Goal: Transaction & Acquisition: Purchase product/service

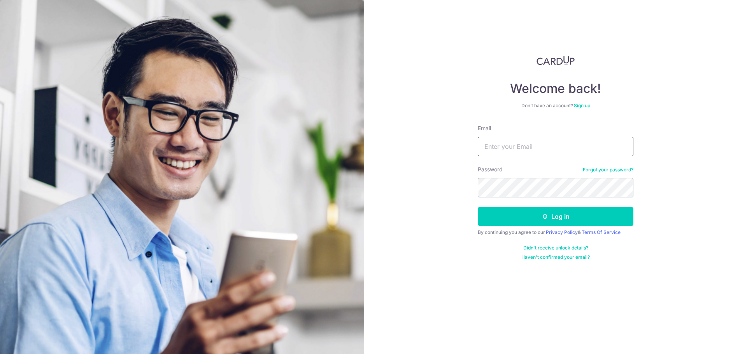
click at [523, 146] on input "Email" at bounding box center [556, 146] width 156 height 19
type input "[EMAIL_ADDRESS][DOMAIN_NAME]"
click at [478, 207] on button "Log in" at bounding box center [556, 216] width 156 height 19
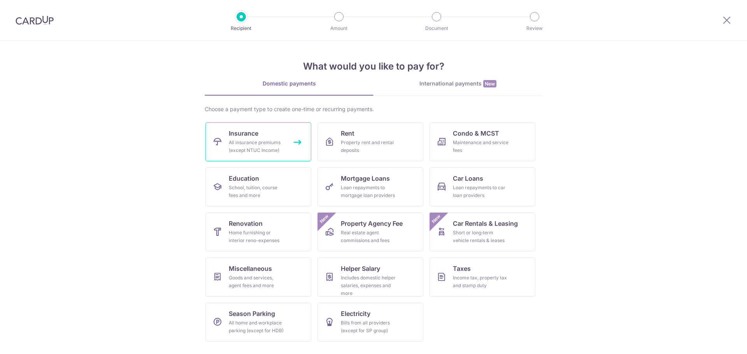
click at [234, 146] on div "All insurance premiums (except NTUC Income)" at bounding box center [257, 147] width 56 height 16
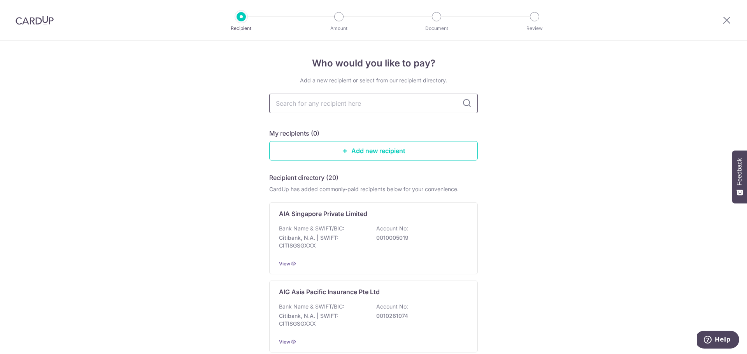
click at [307, 104] on input "text" at bounding box center [373, 103] width 209 height 19
type input "Great Eastern"
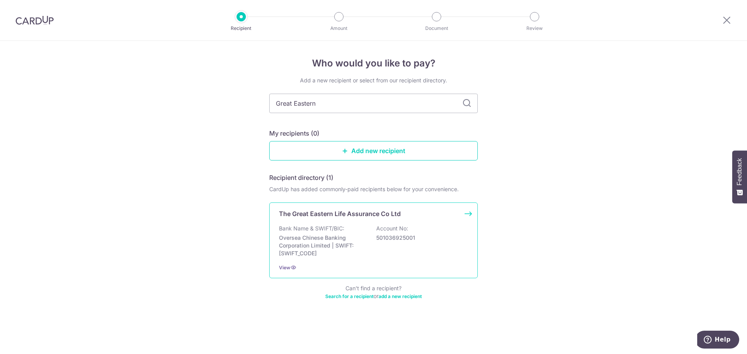
click at [338, 213] on p "The Great Eastern Life Assurance Co Ltd" at bounding box center [340, 213] width 122 height 9
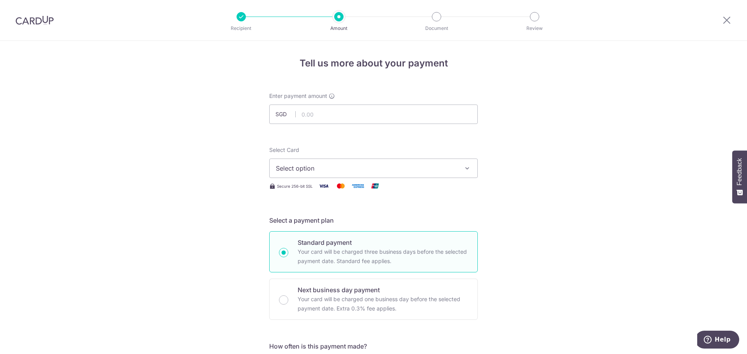
click at [340, 165] on span "Select option" at bounding box center [366, 168] width 181 height 9
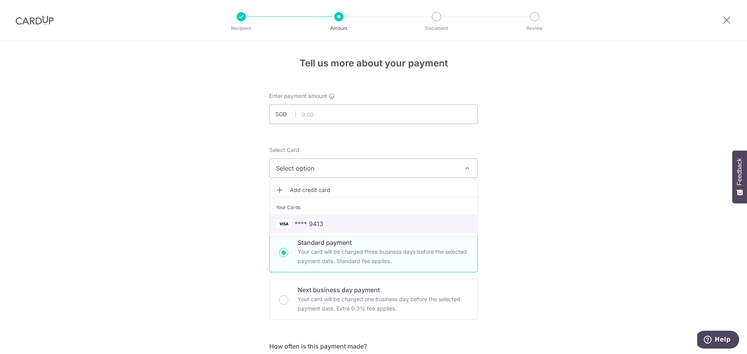
click at [289, 222] on span "**** 9413" at bounding box center [373, 223] width 195 height 9
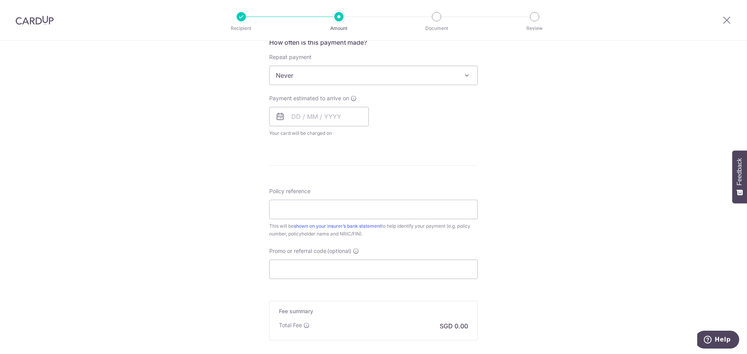
scroll to position [390, 0]
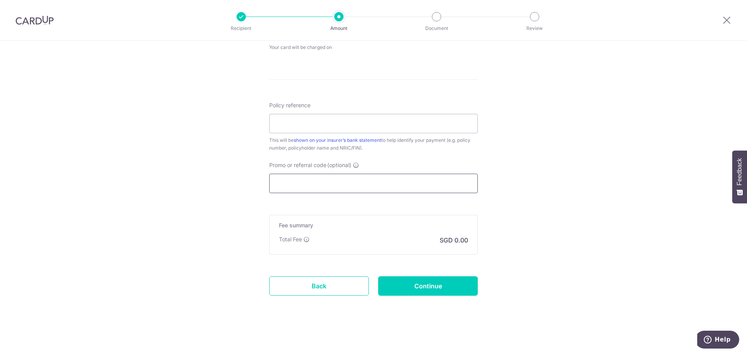
click at [367, 181] on input "Promo or referral code (optional)" at bounding box center [373, 183] width 209 height 19
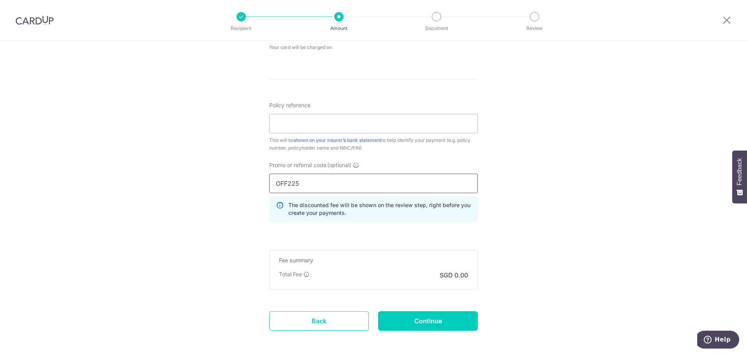
type input "OFF225"
click at [252, 191] on div "Tell us more about your payment Enter payment amount SGD Select Card **** 9413 …" at bounding box center [373, 20] width 747 height 739
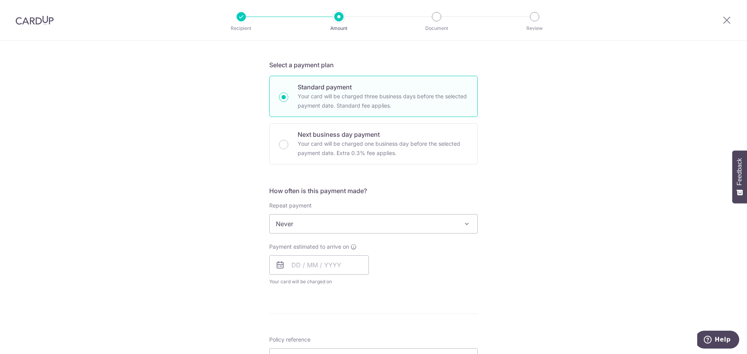
scroll to position [157, 0]
click at [297, 267] on input "text" at bounding box center [319, 263] width 100 height 19
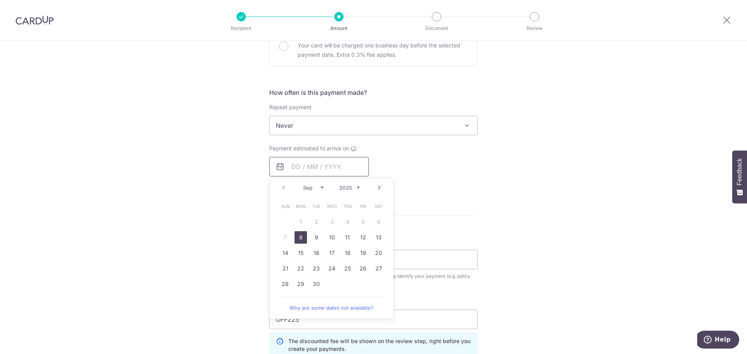
scroll to position [274, 0]
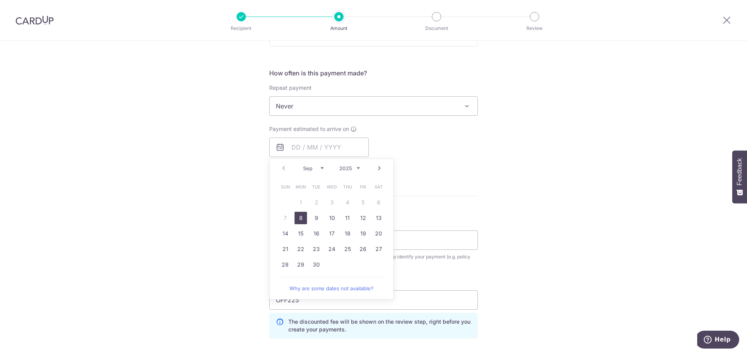
click at [376, 168] on link "Next" at bounding box center [379, 168] width 9 height 9
click at [361, 219] on link "10" at bounding box center [363, 218] width 12 height 12
type input "[DATE]"
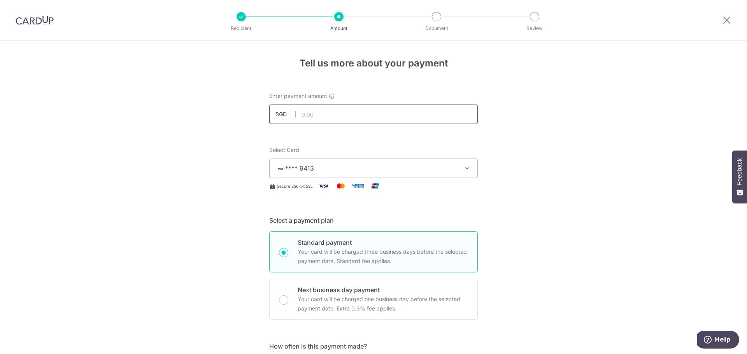
scroll to position [311, 0]
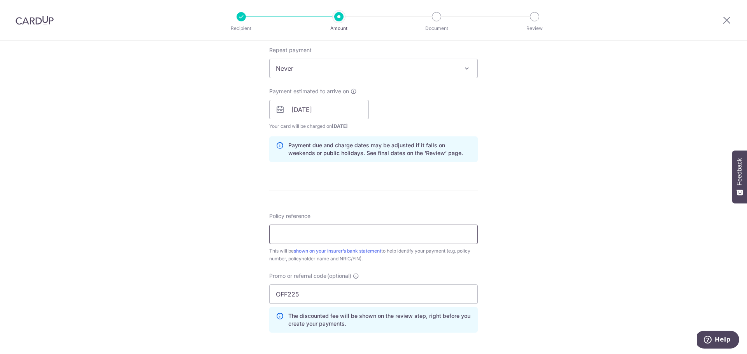
click at [291, 235] on input "Policy reference" at bounding box center [373, 234] width 209 height 19
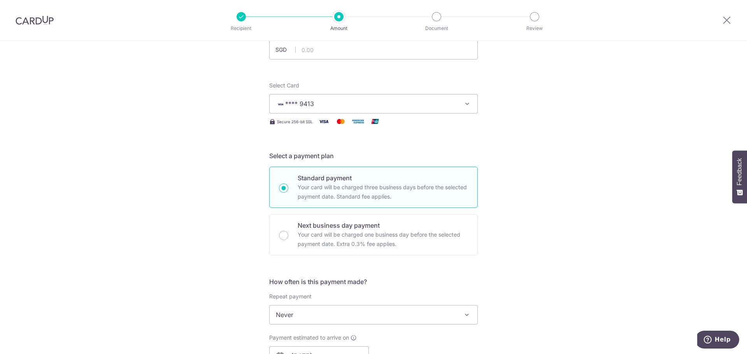
scroll to position [0, 0]
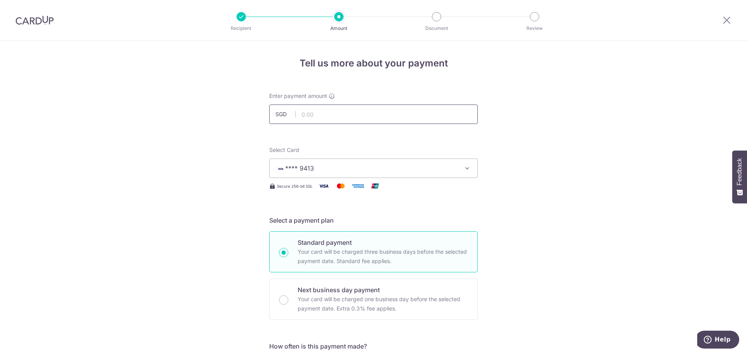
type input "0237884104"
click at [318, 119] on input "text" at bounding box center [373, 114] width 209 height 19
type input "5,400.00"
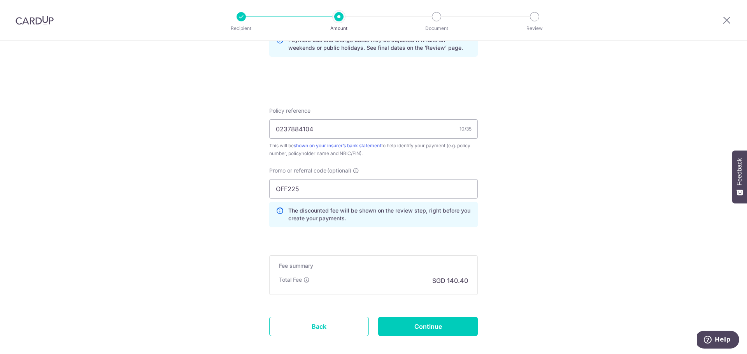
scroll to position [457, 0]
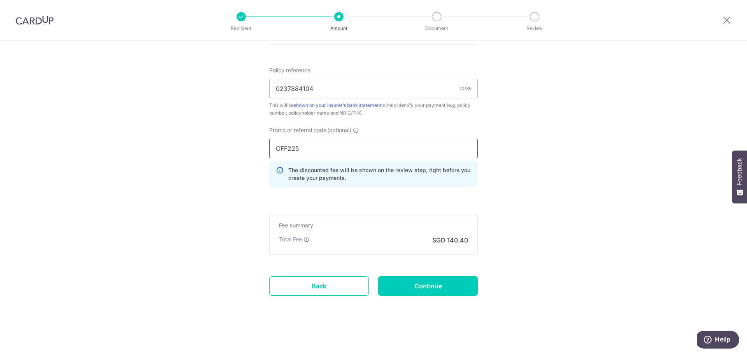
drag, startPoint x: 308, startPoint y: 156, endPoint x: 237, endPoint y: 148, distance: 72.0
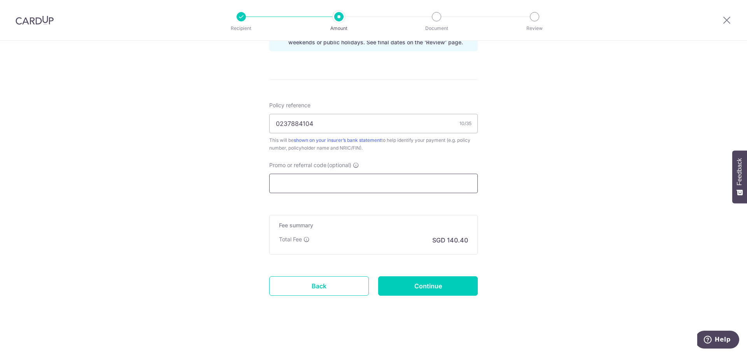
scroll to position [422, 0]
click at [302, 186] on input "Promo or referral code (optional)" at bounding box center [373, 183] width 209 height 19
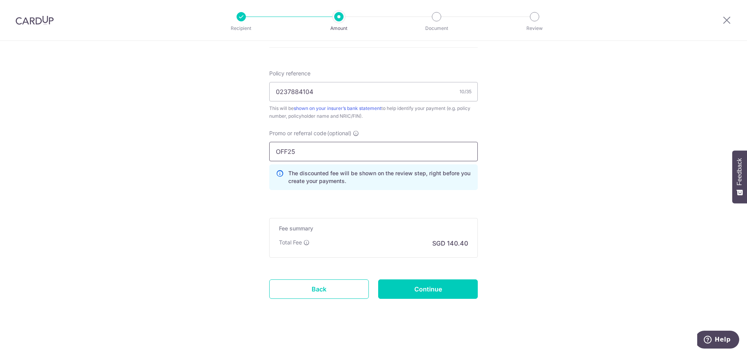
scroll to position [457, 0]
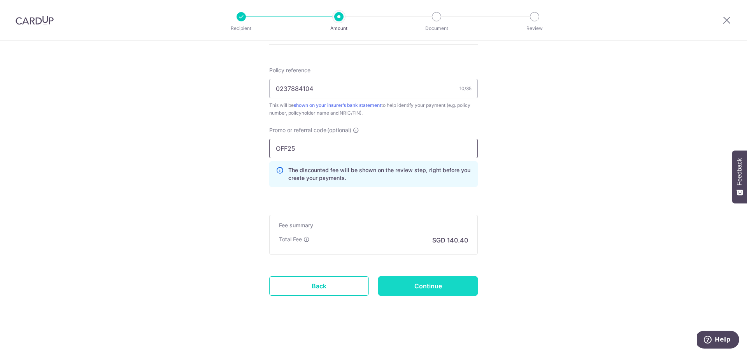
type input "OFF25"
click at [424, 289] on input "Continue" at bounding box center [428, 286] width 100 height 19
type input "Create Schedule"
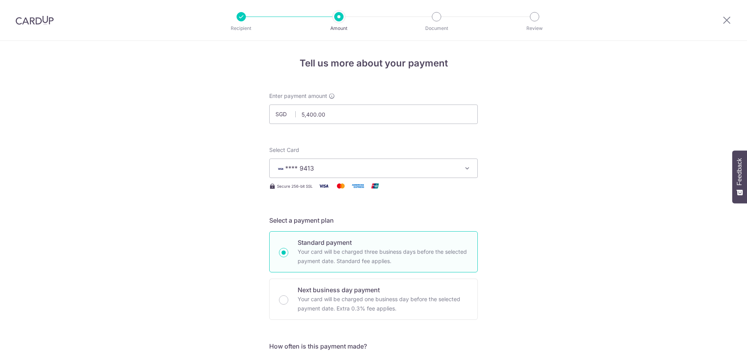
scroll to position [468, 0]
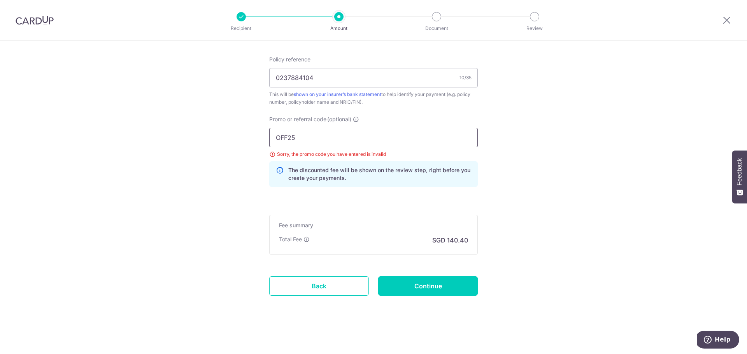
click at [300, 137] on input "OFF25" at bounding box center [373, 137] width 209 height 19
type input "OFF225"
click at [430, 285] on input "Continue" at bounding box center [428, 286] width 100 height 19
type input "Update Schedule"
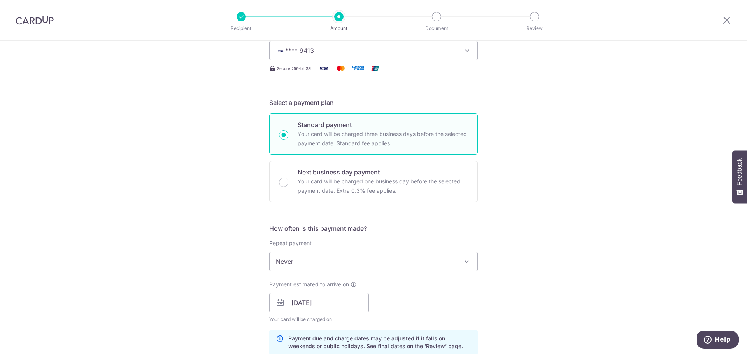
scroll to position [77, 0]
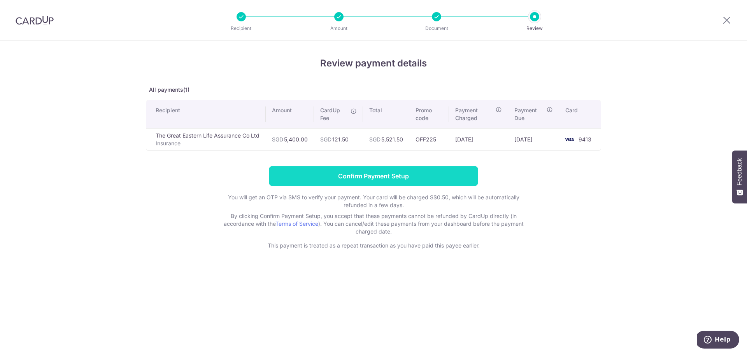
click at [366, 175] on input "Confirm Payment Setup" at bounding box center [373, 176] width 209 height 19
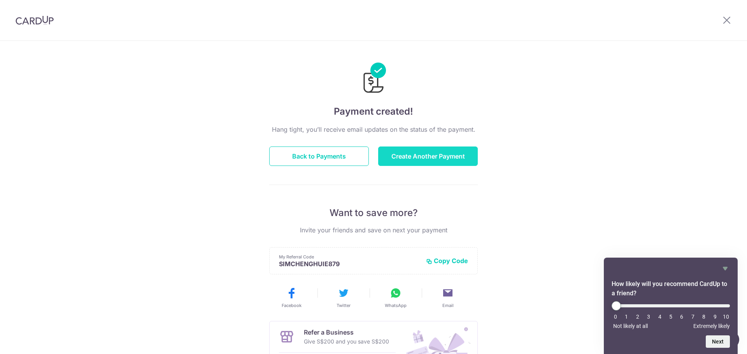
click at [429, 155] on button "Create Another Payment" at bounding box center [428, 156] width 100 height 19
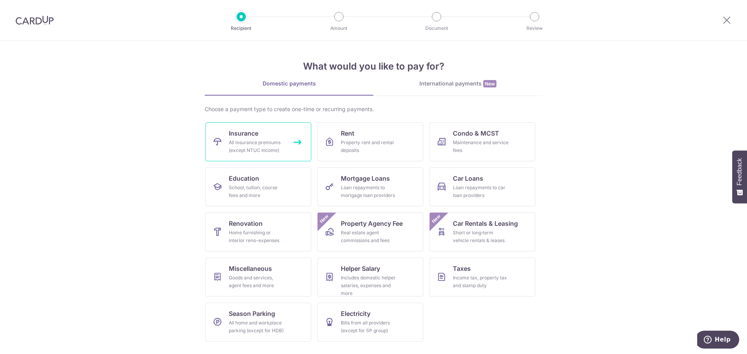
click at [236, 125] on link "Insurance All insurance premiums (except NTUC Income)" at bounding box center [258, 142] width 106 height 39
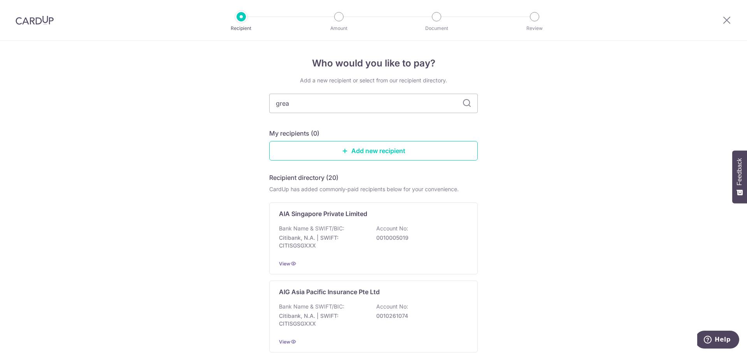
type input "great"
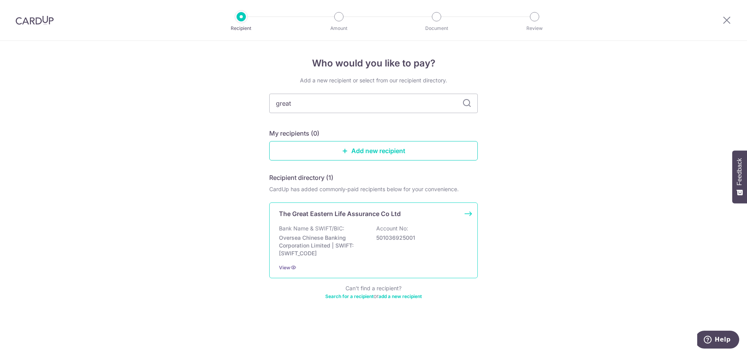
click at [325, 231] on p "Bank Name & SWIFT/BIC:" at bounding box center [311, 229] width 65 height 8
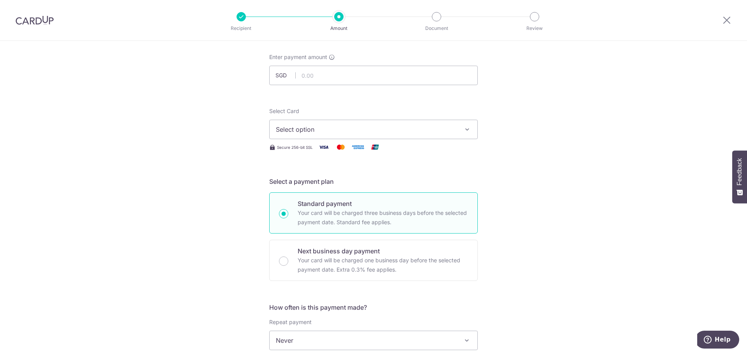
click at [301, 125] on span "Select option" at bounding box center [366, 129] width 181 height 9
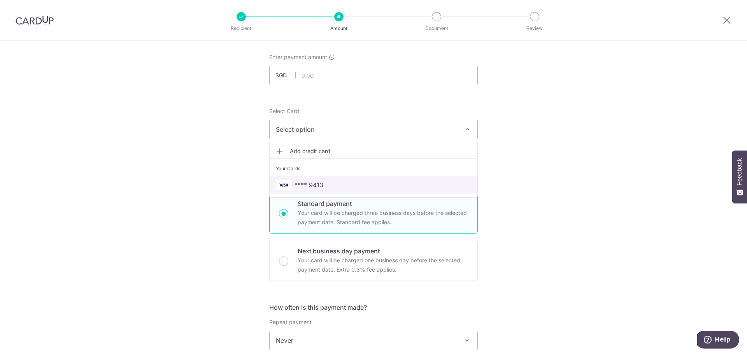
click at [302, 185] on span "**** 9413" at bounding box center [309, 185] width 29 height 9
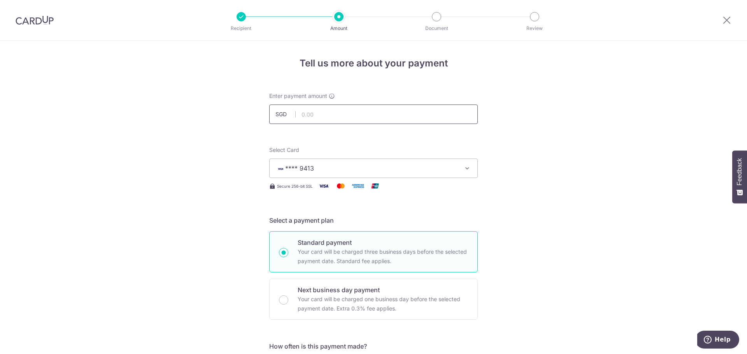
click at [314, 112] on input "text" at bounding box center [373, 114] width 209 height 19
type input "3,000.00"
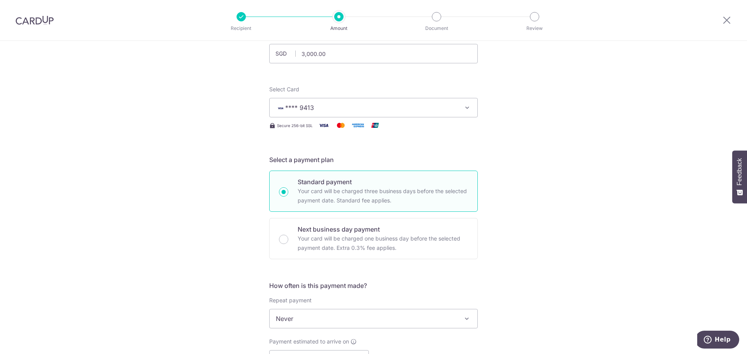
scroll to position [156, 0]
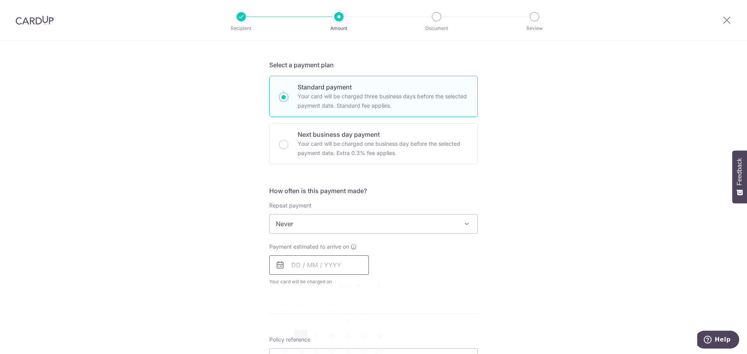
click at [303, 266] on input "text" at bounding box center [319, 265] width 100 height 19
click at [378, 286] on link "Next" at bounding box center [379, 286] width 9 height 9
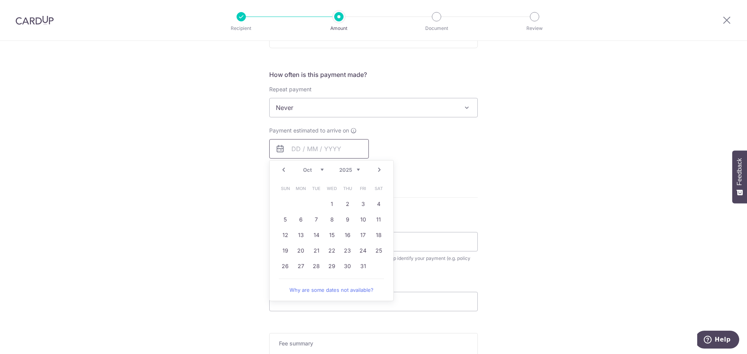
scroll to position [272, 0]
click at [361, 220] on link "10" at bounding box center [363, 219] width 12 height 12
type input "[DATE]"
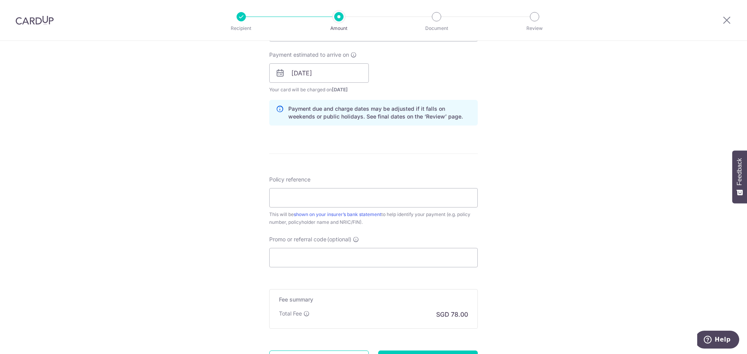
scroll to position [350, 0]
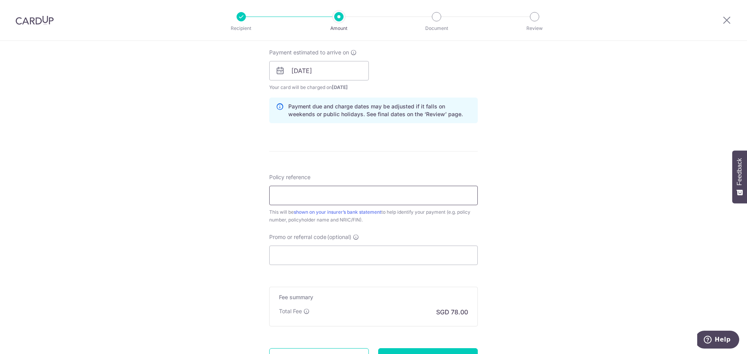
click at [301, 197] on input "Policy reference" at bounding box center [373, 195] width 209 height 19
type input "0237884099"
click at [183, 211] on div "Tell us more about your payment Enter payment amount SGD 3,000.00 3000.00 Selec…" at bounding box center [373, 59] width 747 height 736
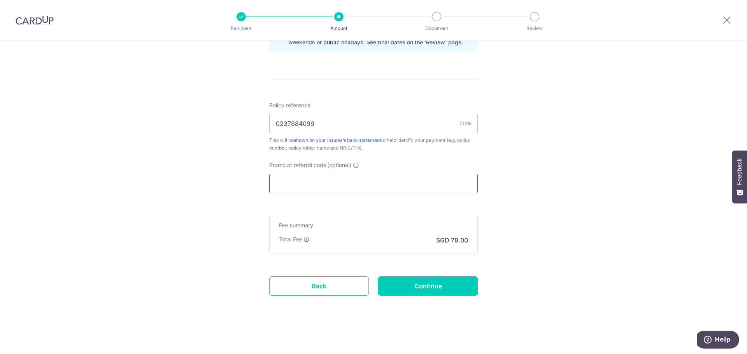
click at [281, 186] on input "Promo or referral code (optional)" at bounding box center [373, 183] width 209 height 19
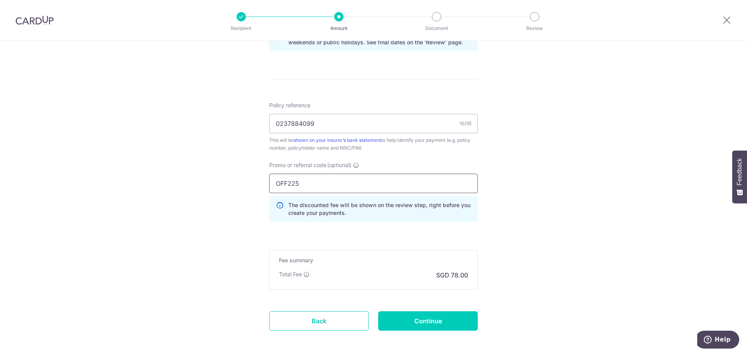
type input "OFF225"
click at [560, 252] on div "Tell us more about your payment Enter payment amount SGD 3,000.00 3000.00 Selec…" at bounding box center [373, 4] width 747 height 771
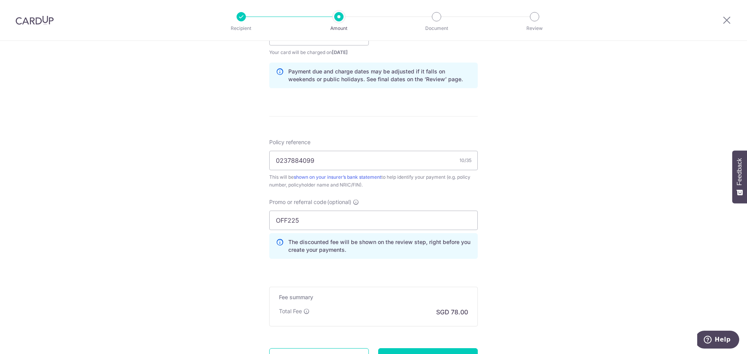
scroll to position [457, 0]
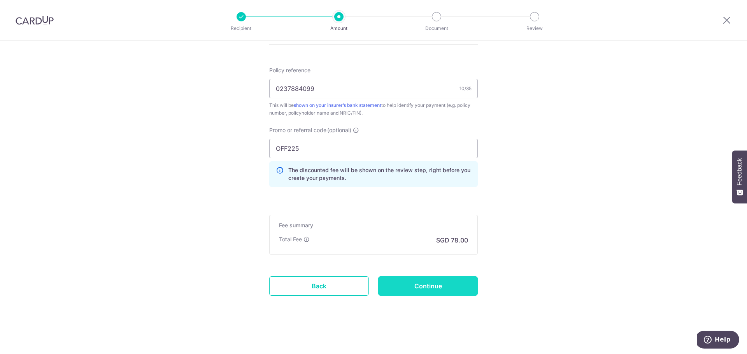
click at [446, 288] on input "Continue" at bounding box center [428, 286] width 100 height 19
type input "Create Schedule"
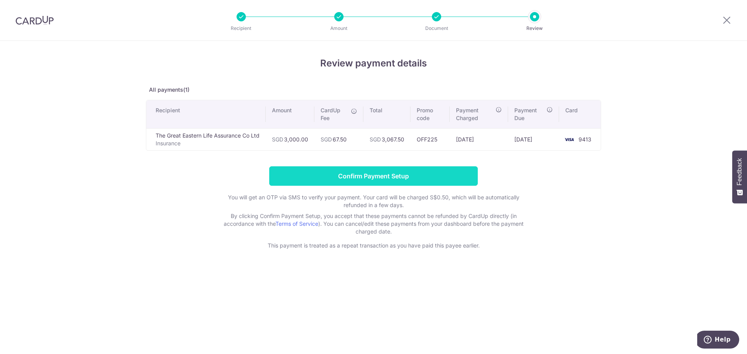
click at [374, 176] on input "Confirm Payment Setup" at bounding box center [373, 176] width 209 height 19
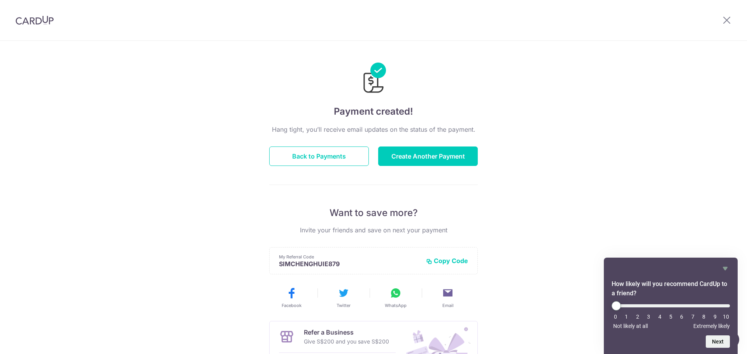
click at [297, 167] on div "Hang tight, you’ll receive email updates on the status of the payment. Back to …" at bounding box center [373, 272] width 209 height 295
click at [298, 159] on button "Back to Payments" at bounding box center [319, 156] width 100 height 19
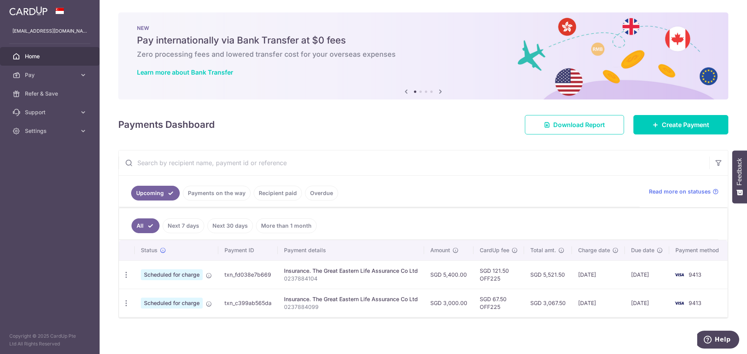
scroll to position [5, 0]
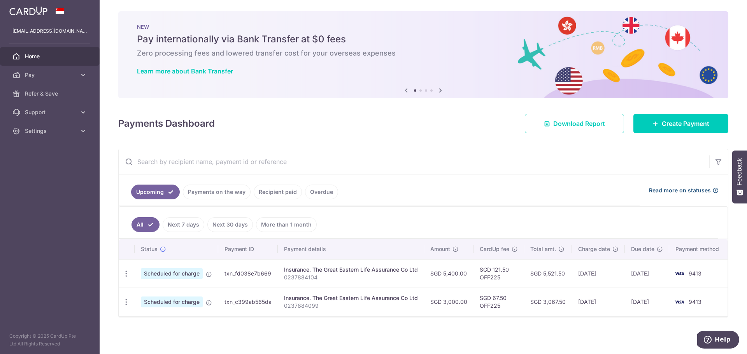
click at [712, 188] on icon at bounding box center [715, 191] width 6 height 6
